Goal: Information Seeking & Learning: Learn about a topic

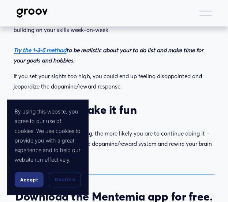
scroll to position [1333, 0]
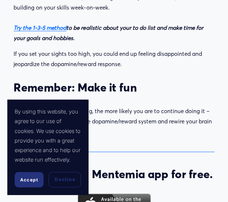
click at [31, 180] on span "Accept" at bounding box center [29, 179] width 18 height 5
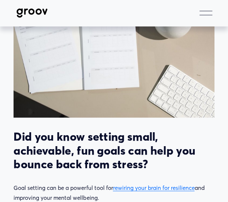
scroll to position [0, 0]
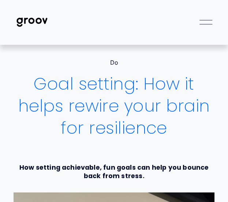
click at [115, 63] on link "Do" at bounding box center [114, 62] width 8 height 7
